Goal: Information Seeking & Learning: Learn about a topic

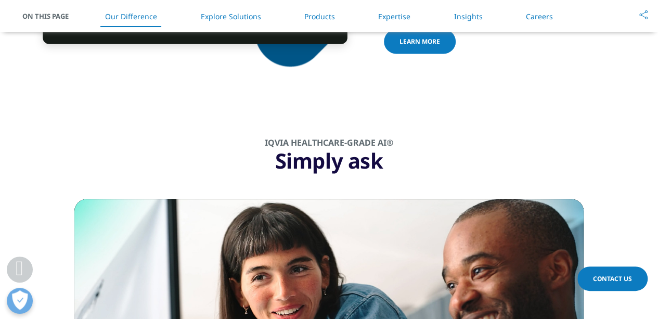
scroll to position [932, 0]
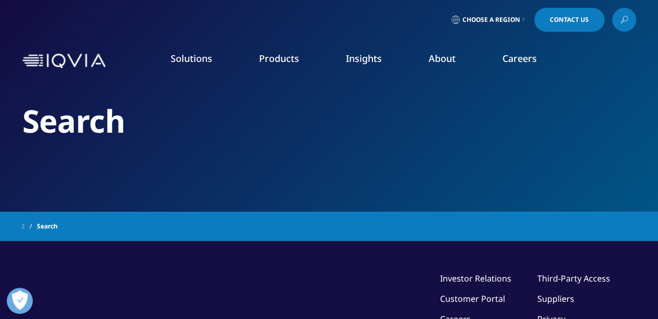
type input "results"
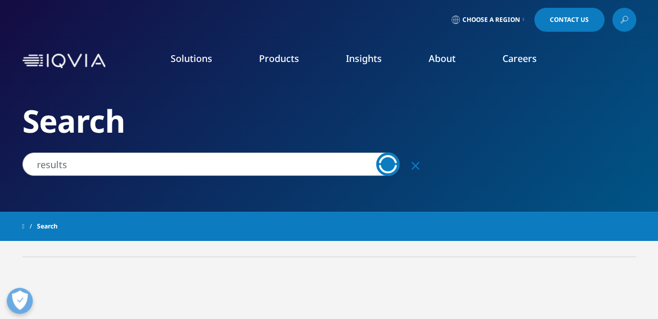
drag, startPoint x: 0, startPoint y: 0, endPoint x: 30, endPoint y: 62, distance: 68.9
click at [30, 62] on img at bounding box center [63, 61] width 83 height 15
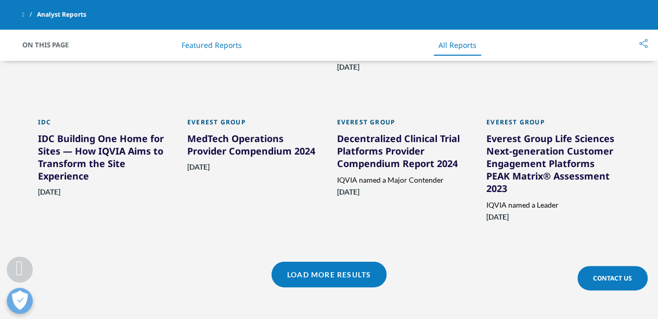
scroll to position [1145, 0]
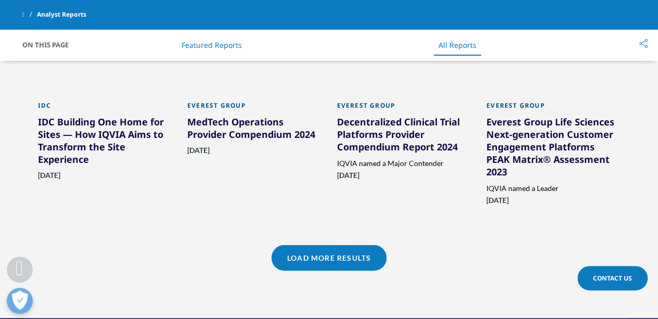
click at [342, 245] on link "Load More Results" at bounding box center [329, 258] width 115 height 26
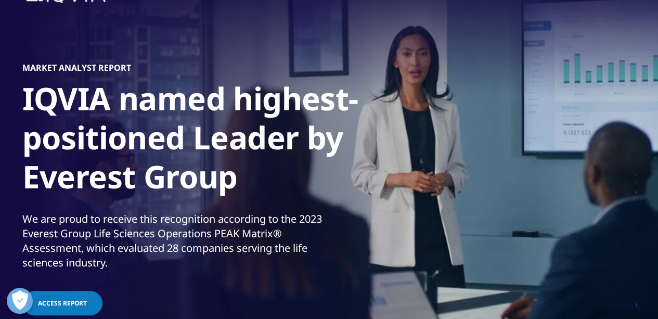
scroll to position [0, 0]
